Goal: Navigation & Orientation: Find specific page/section

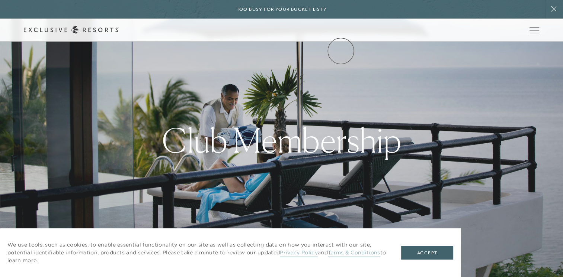
click at [0, 0] on link "Community" at bounding box center [0, 0] width 0 height 0
